Goal: Information Seeking & Learning: Learn about a topic

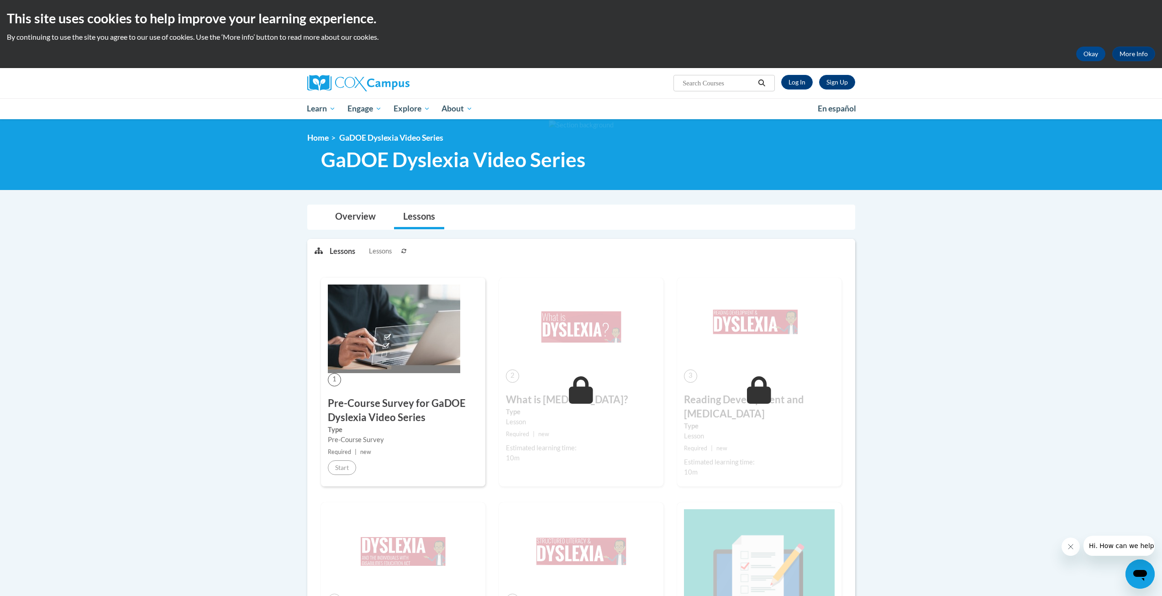
click at [347, 335] on img at bounding box center [394, 328] width 132 height 89
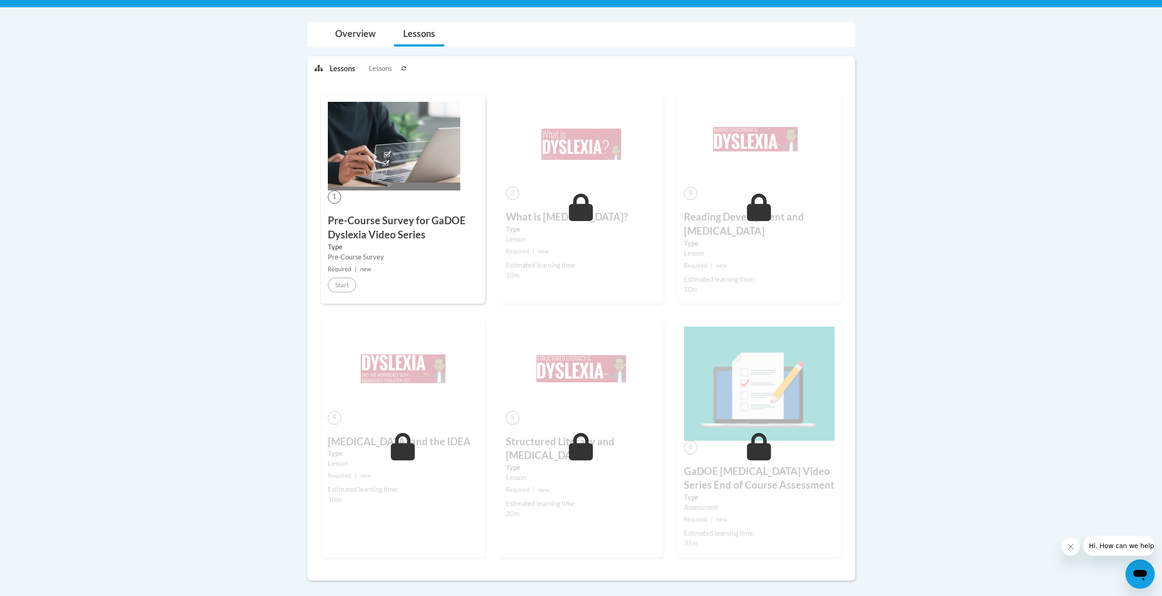
click at [365, 224] on h3 "Pre-Course Survey for GaDOE Dyslexia Video Series" at bounding box center [403, 228] width 151 height 28
drag, startPoint x: 330, startPoint y: 191, endPoint x: 345, endPoint y: 170, distance: 26.0
click at [332, 194] on span "1" at bounding box center [334, 196] width 13 height 13
click at [378, 68] on span "Lessons" at bounding box center [380, 68] width 23 height 10
click at [361, 28] on link "Overview" at bounding box center [355, 34] width 59 height 24
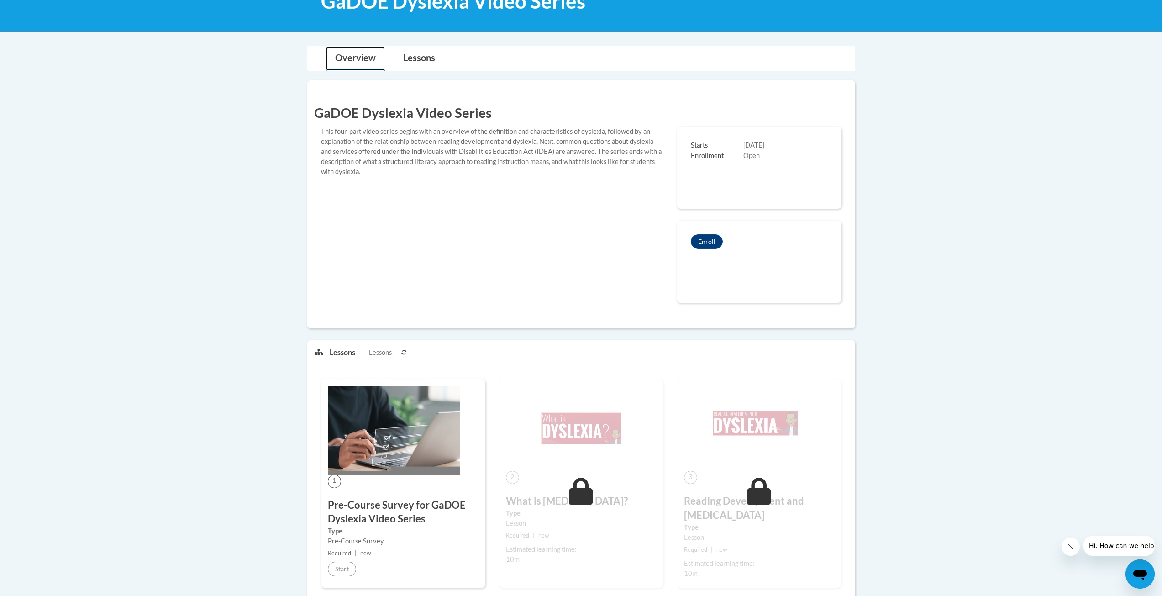
scroll to position [137, 0]
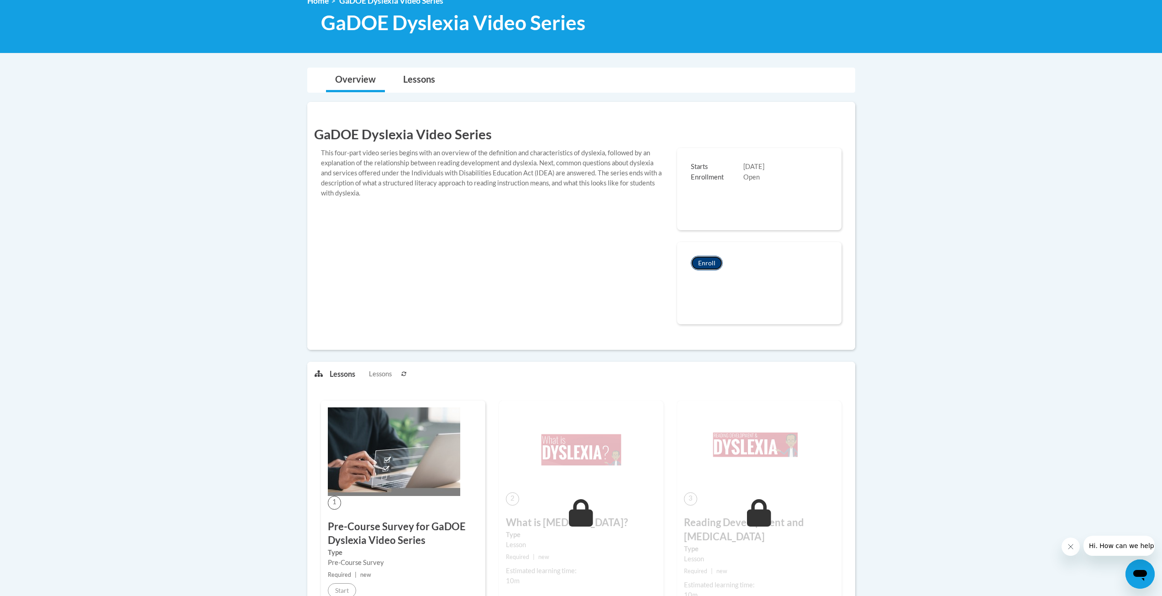
click at [706, 261] on button "Enroll" at bounding box center [707, 263] width 32 height 15
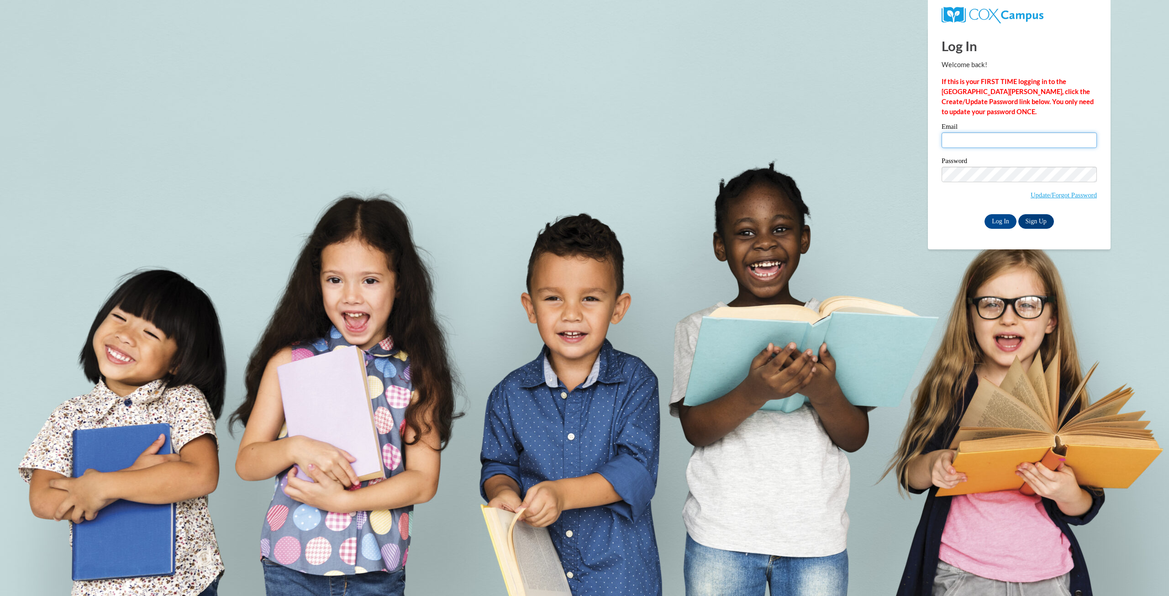
click at [969, 134] on input "Email" at bounding box center [1019, 140] width 155 height 16
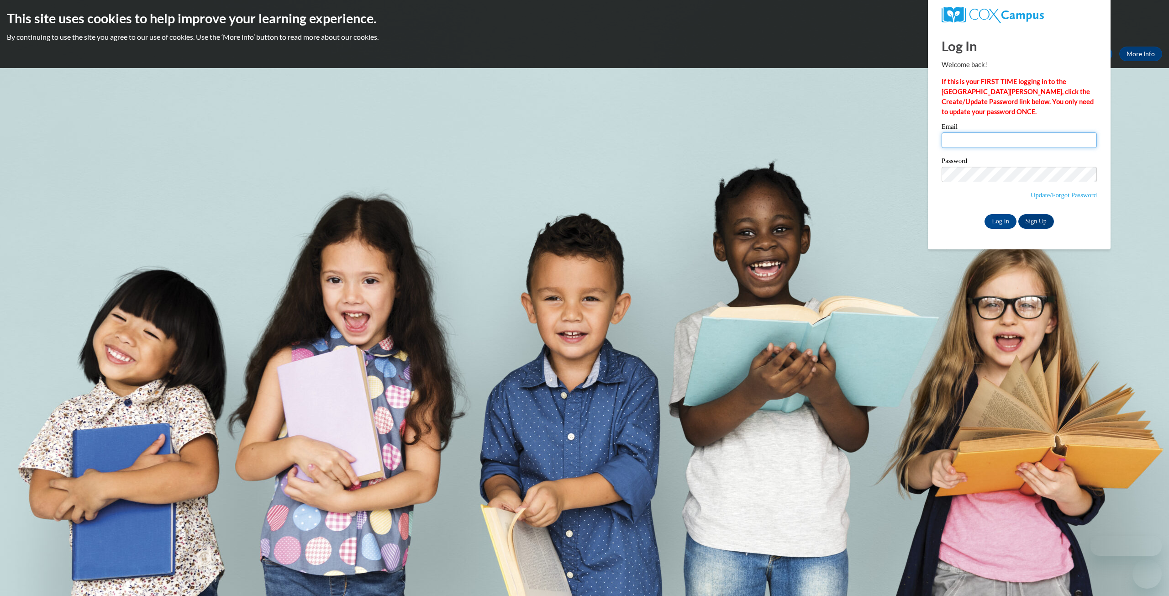
type input "11083602@live.mercer.edu"
click at [1004, 220] on input "Log In" at bounding box center [1000, 221] width 32 height 15
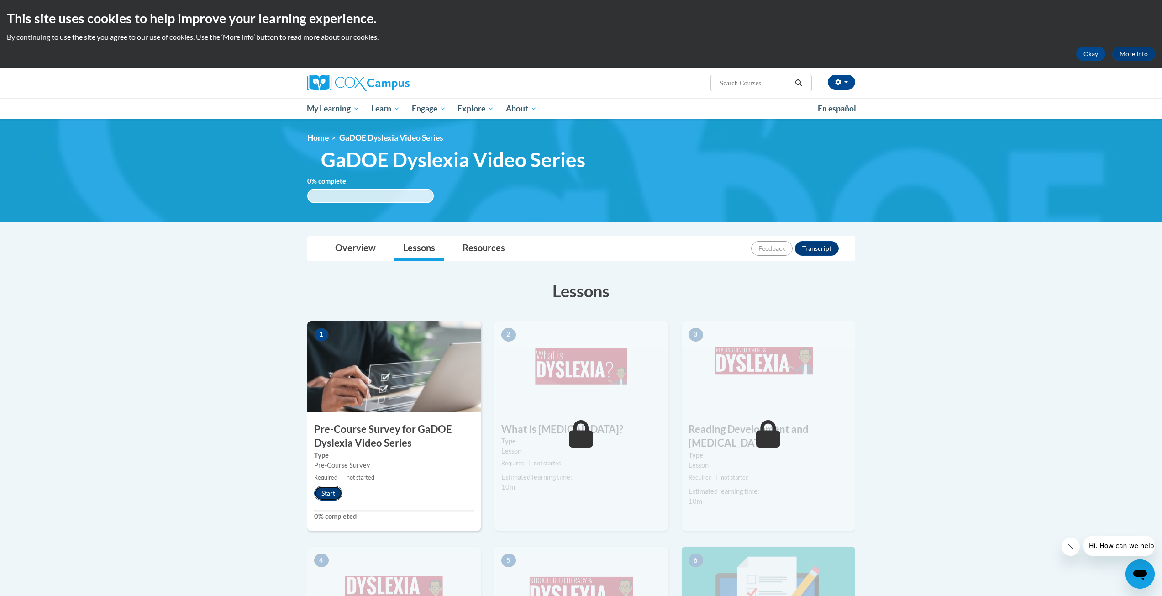
click at [331, 492] on button "Start" at bounding box center [328, 493] width 28 height 15
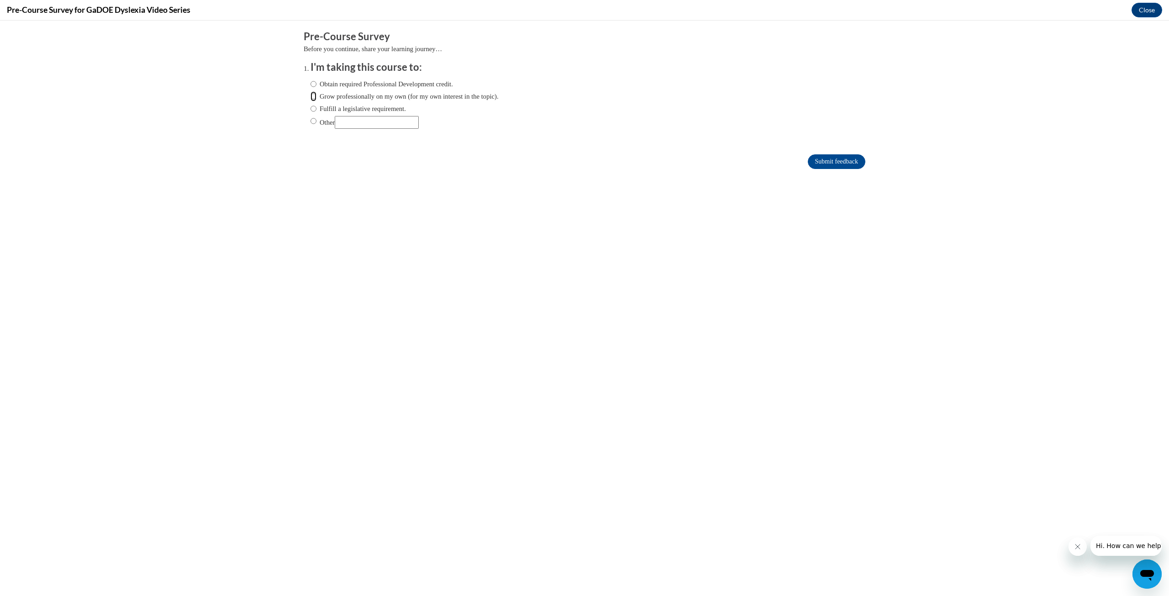
click at [310, 95] on input "Grow professionally on my own (for my own interest in the topic)." at bounding box center [313, 96] width 6 height 10
radio input "true"
click at [833, 158] on input "Submit feedback" at bounding box center [837, 161] width 58 height 15
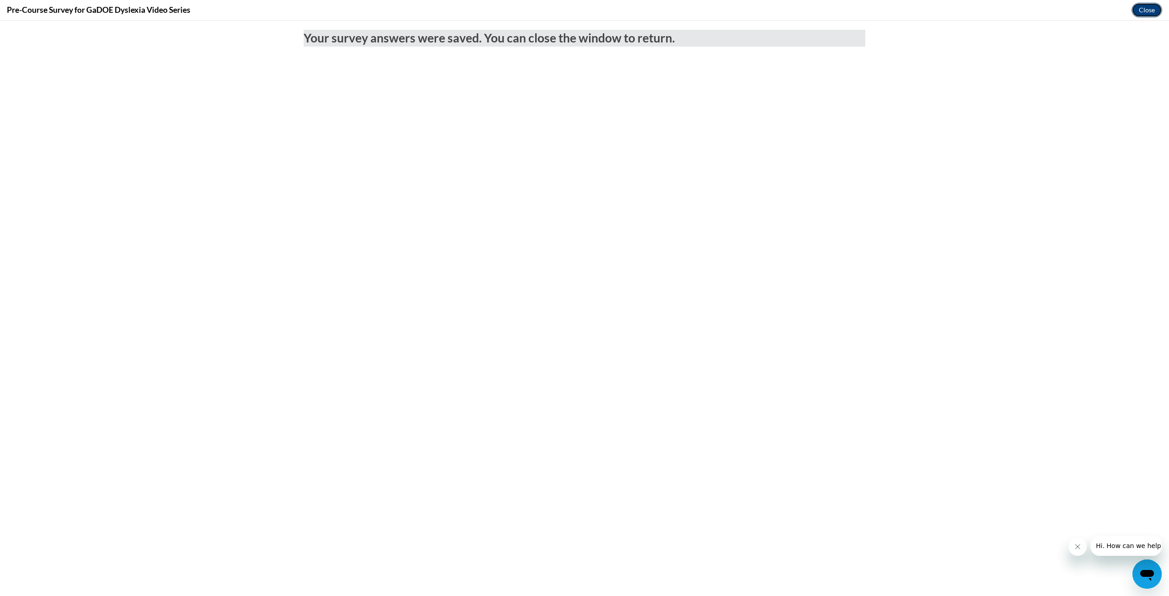
click at [1147, 14] on button "Close" at bounding box center [1146, 10] width 31 height 15
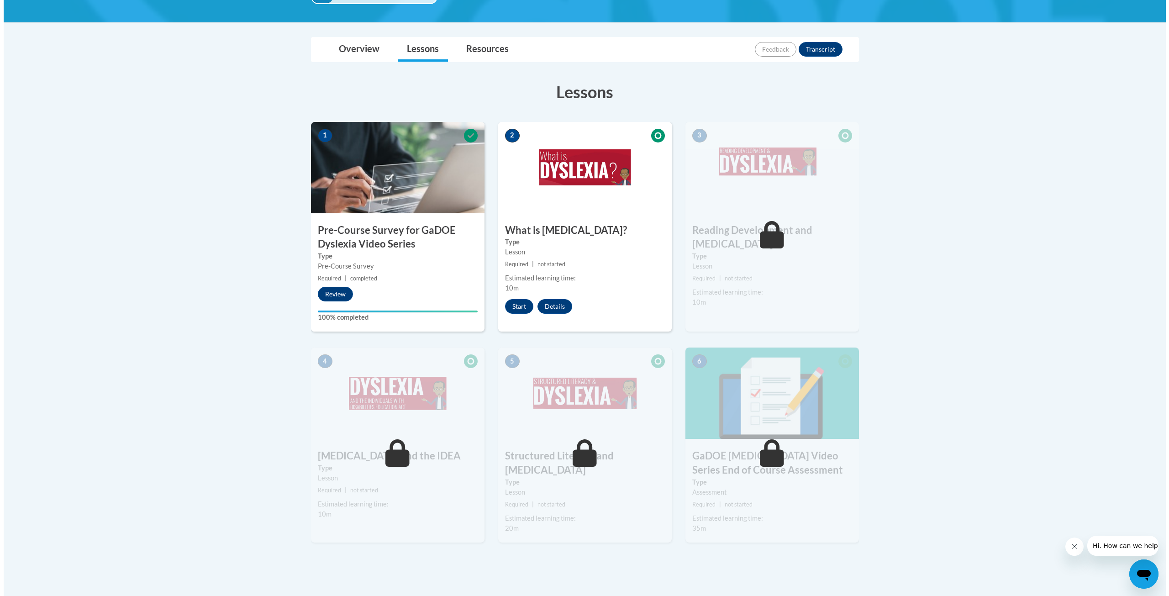
scroll to position [197, 0]
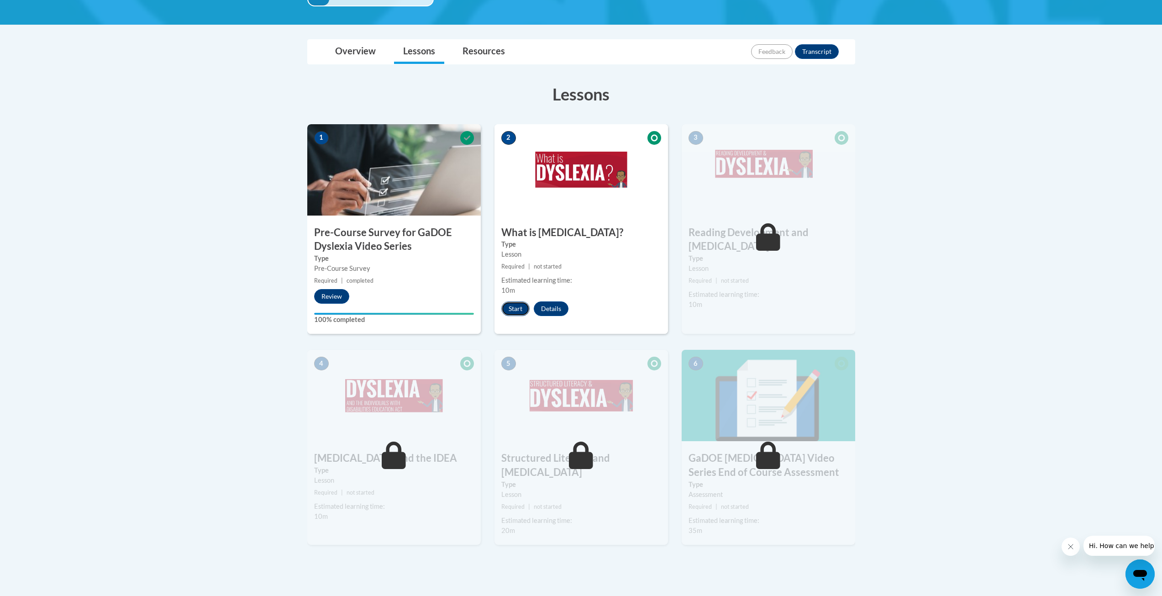
click at [521, 312] on button "Start" at bounding box center [515, 308] width 28 height 15
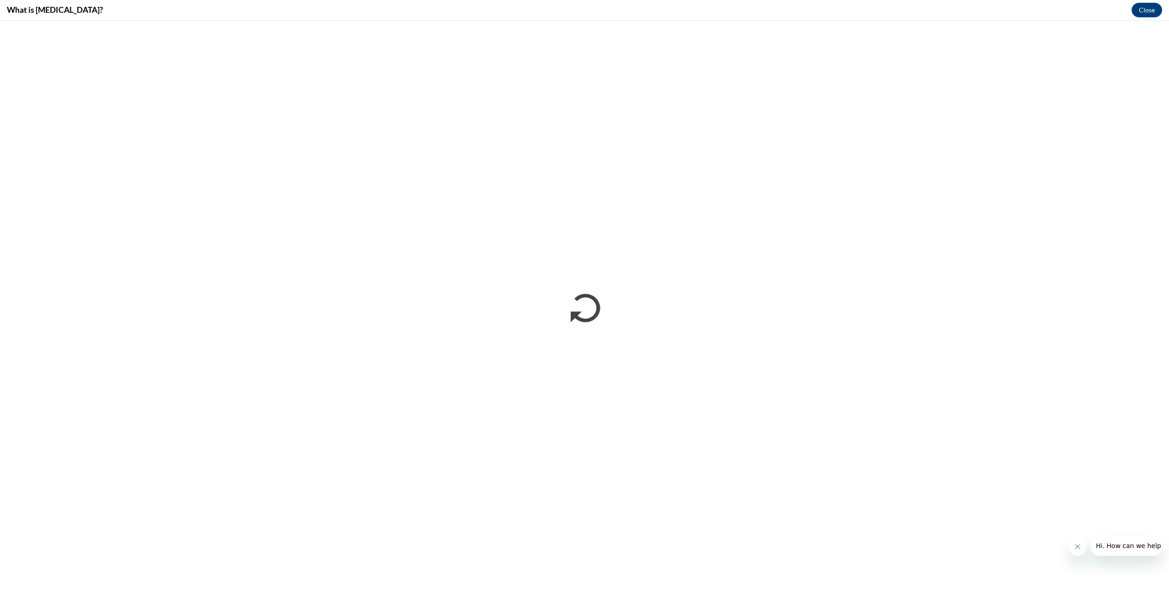
scroll to position [0, 0]
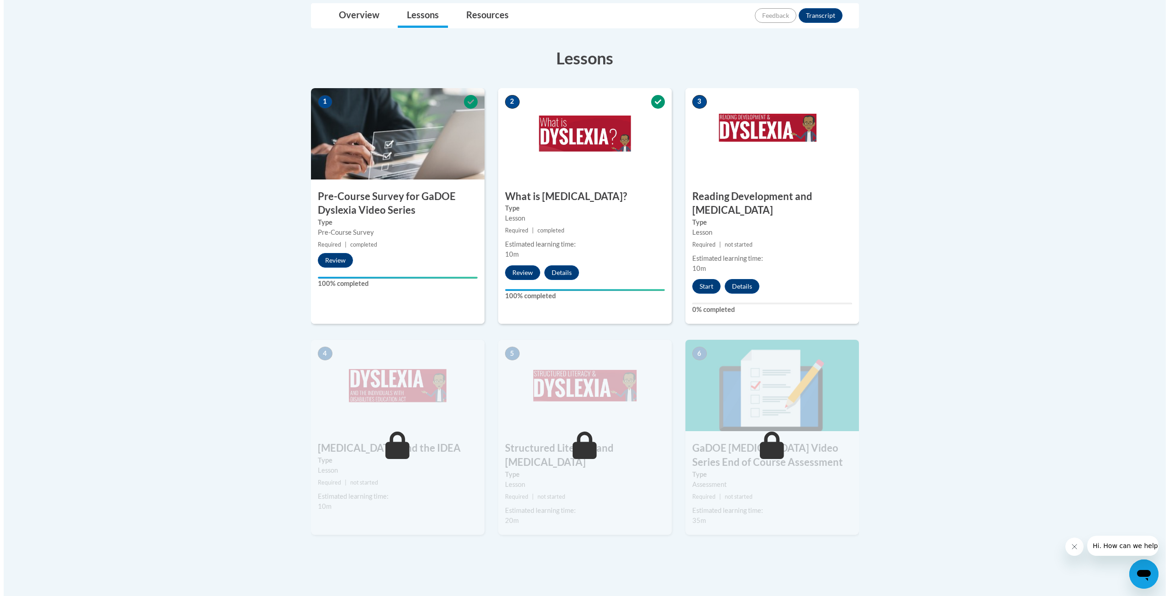
scroll to position [137, 0]
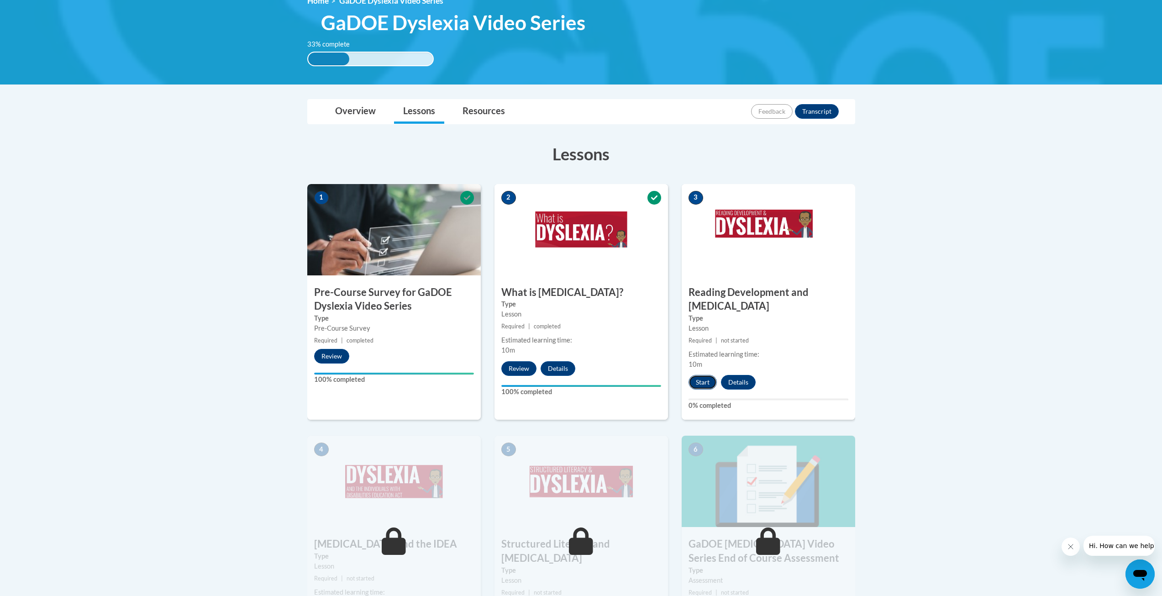
click at [700, 375] on button "Start" at bounding box center [703, 382] width 28 height 15
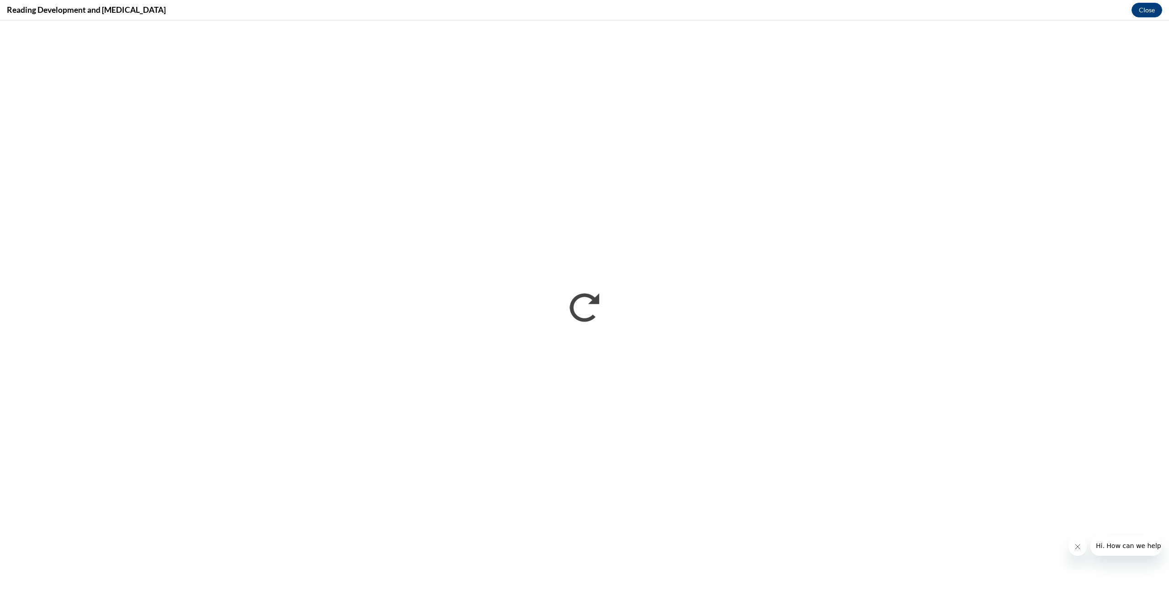
scroll to position [0, 0]
